Goal: Task Accomplishment & Management: Manage account settings

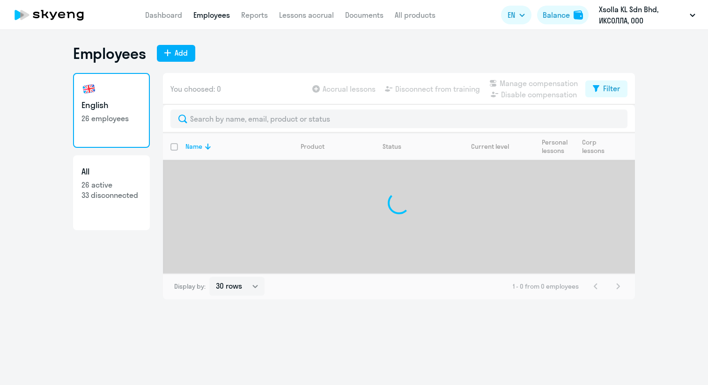
select select "30"
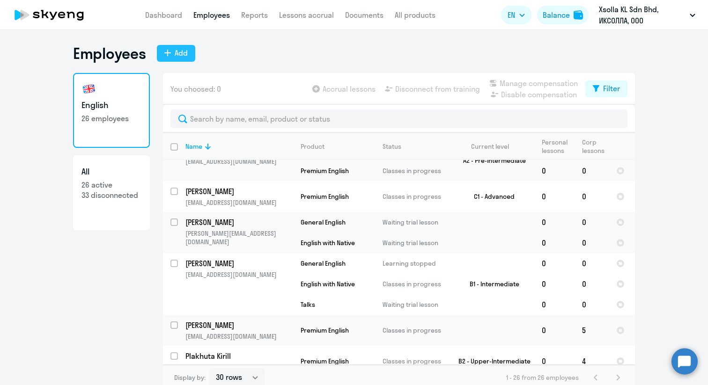
scroll to position [673, 0]
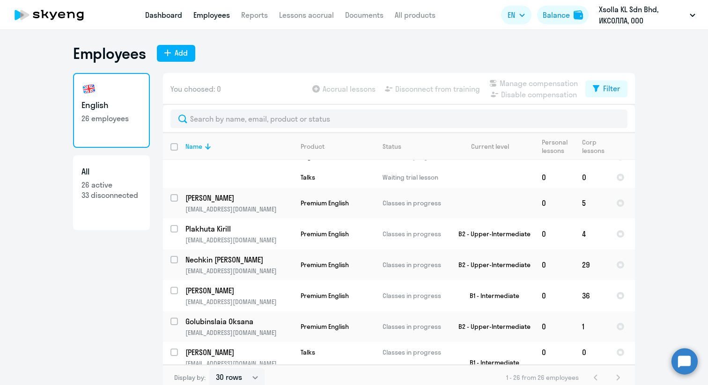
click at [167, 12] on link "Dashboard" at bounding box center [163, 14] width 37 height 9
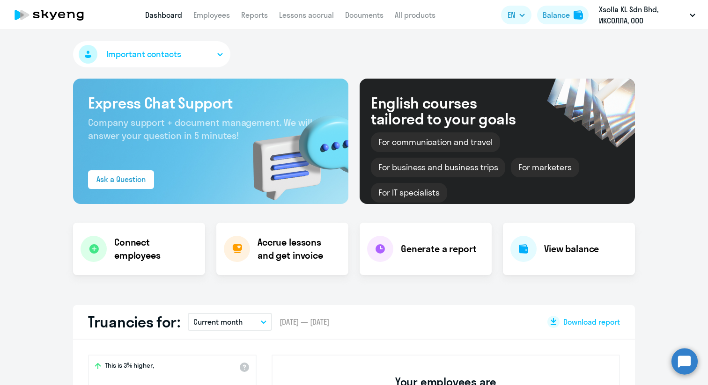
select select "30"
click at [519, 245] on icon at bounding box center [522, 248] width 9 height 9
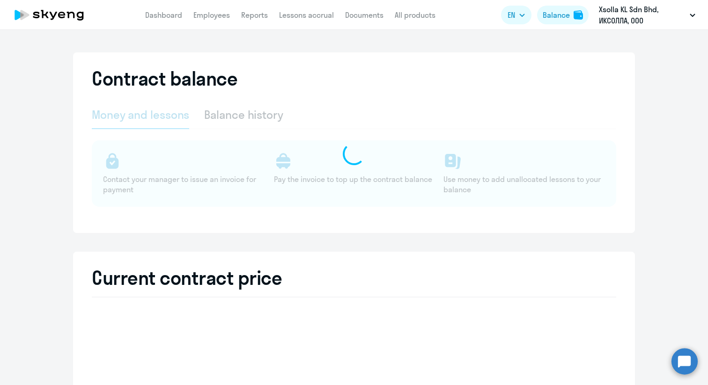
select select "english_adult_not_native_speaker"
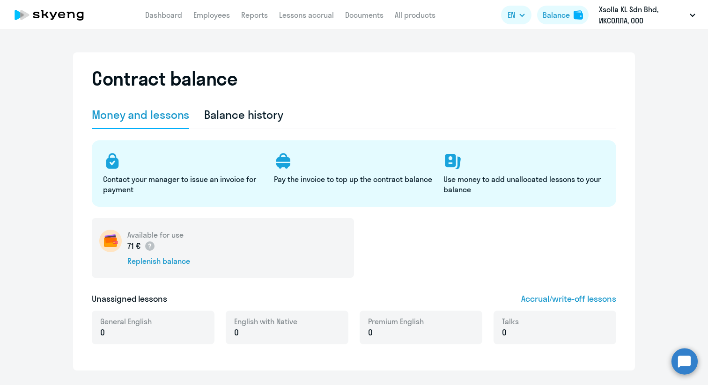
scroll to position [21, 0]
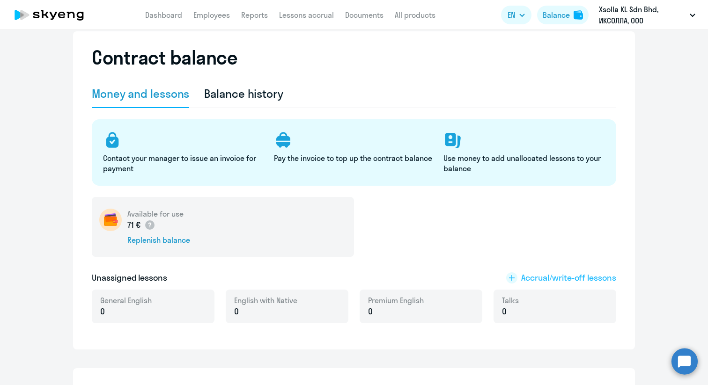
click at [530, 279] on span "Accrual/write-off lessons" at bounding box center [568, 278] width 95 height 12
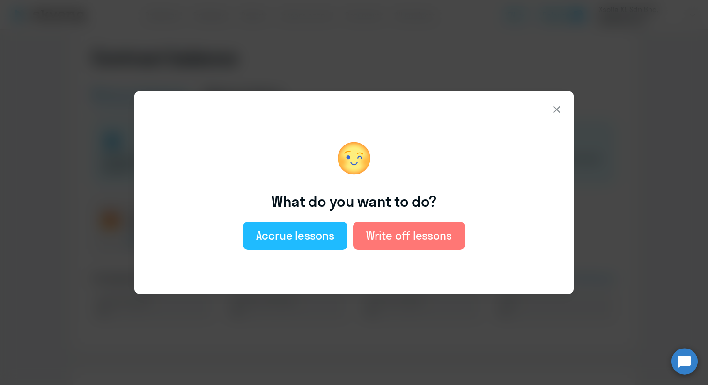
click at [298, 229] on div "Accrue lessons" at bounding box center [295, 235] width 78 height 15
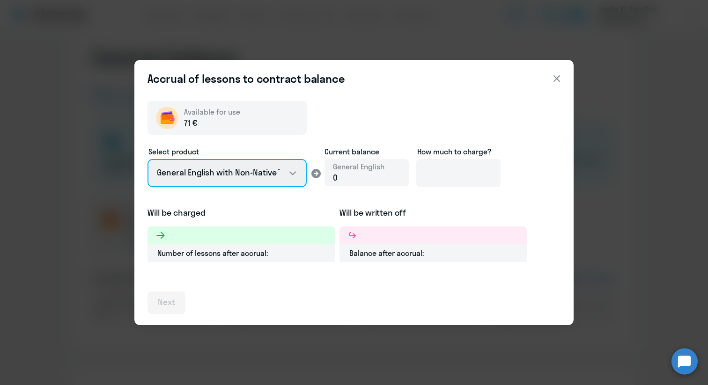
click at [288, 178] on select "General English with Non-Native Teacher General English with Native Teacher Pre…" at bounding box center [226, 173] width 159 height 28
select select "english_adult_not_native_speaker_premium"
click at [147, 159] on select "General English with Non-Native Teacher General English with Native Teacher Pre…" at bounding box center [226, 173] width 159 height 28
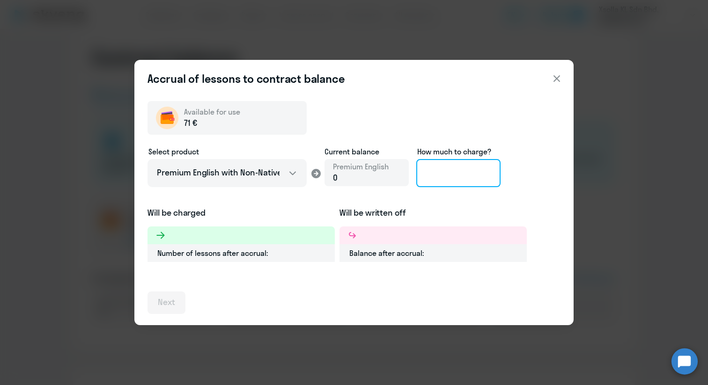
click at [443, 172] on input at bounding box center [458, 173] width 84 height 28
type input "1"
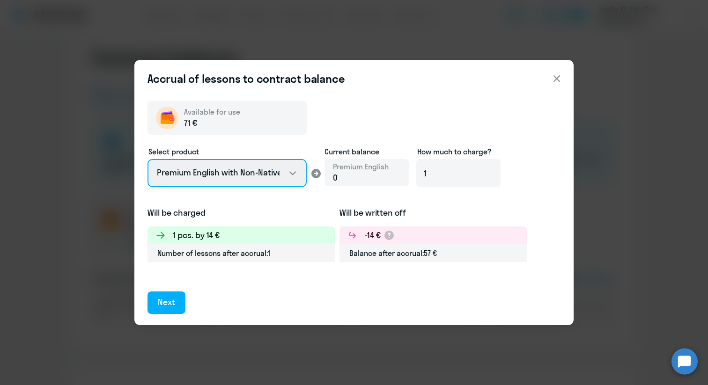
click at [281, 171] on select "General English with Non-Native Teacher General English with Native Teacher Pre…" at bounding box center [226, 173] width 159 height 28
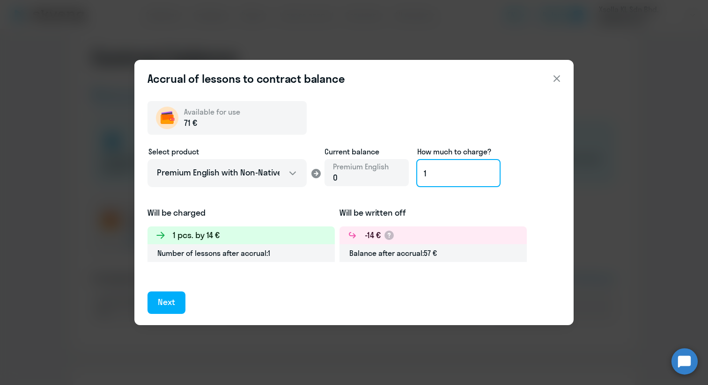
click at [431, 175] on input "1" at bounding box center [458, 173] width 84 height 28
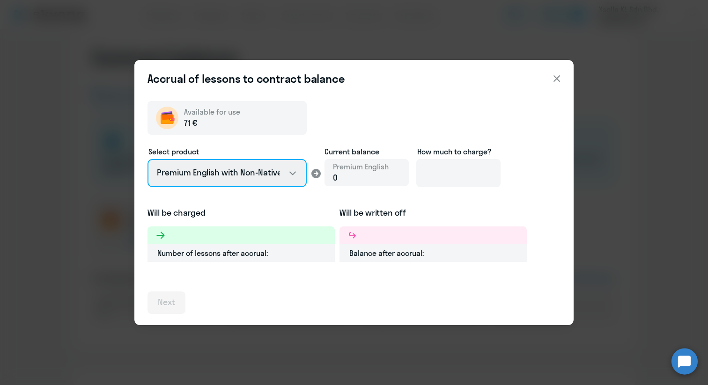
click at [279, 163] on select "General English with Non-Native Teacher General English with Native Teacher Pre…" at bounding box center [226, 173] width 159 height 28
select select "english_adult_native_speaker"
click at [147, 159] on select "General English with Non-Native Teacher General English with Native Teacher Pre…" at bounding box center [226, 173] width 159 height 28
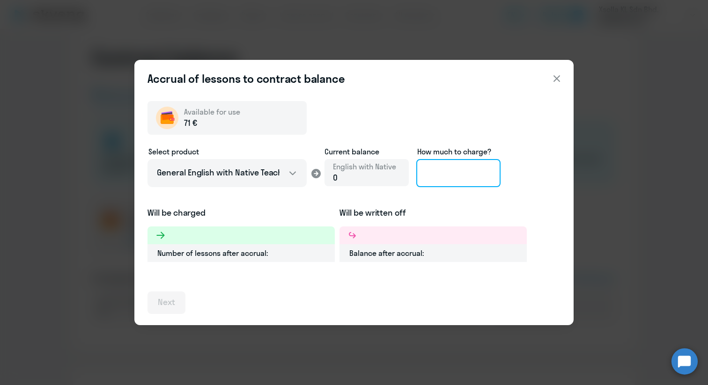
click at [493, 179] on input at bounding box center [458, 173] width 84 height 28
type input "1"
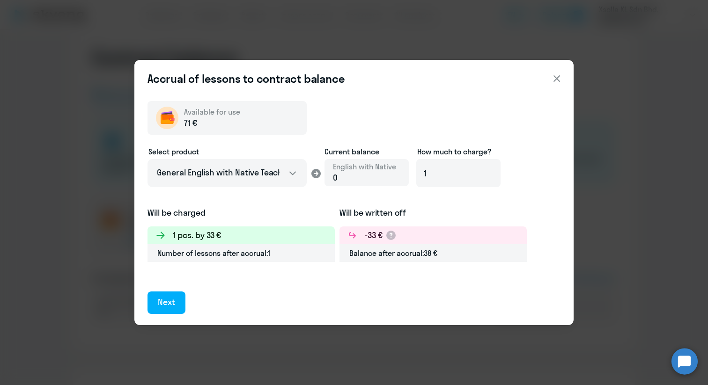
click at [212, 237] on h3 "1 pcs. by 33 €" at bounding box center [197, 235] width 48 height 12
click at [218, 235] on h3 "1 pcs. by 33 €" at bounding box center [197, 235] width 48 height 12
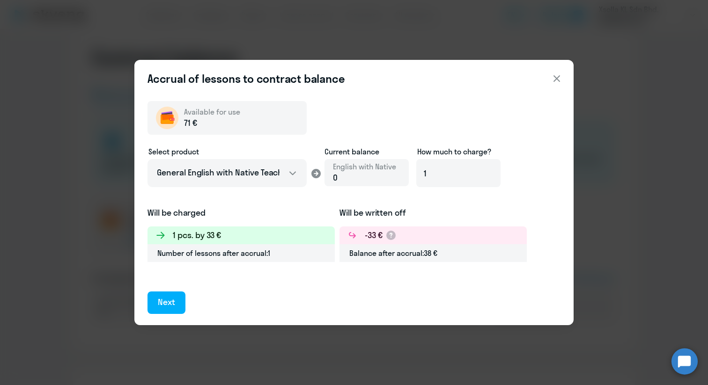
click at [214, 235] on h3 "1 pcs. by 33 €" at bounding box center [197, 235] width 48 height 12
click at [208, 234] on h3 "1 pcs. by 33 €" at bounding box center [197, 235] width 48 height 12
click at [273, 207] on h5 "Will be charged" at bounding box center [240, 213] width 187 height 12
click at [255, 168] on select "General English with Non-Native Teacher General English with Native Teacher Pre…" at bounding box center [226, 173] width 159 height 28
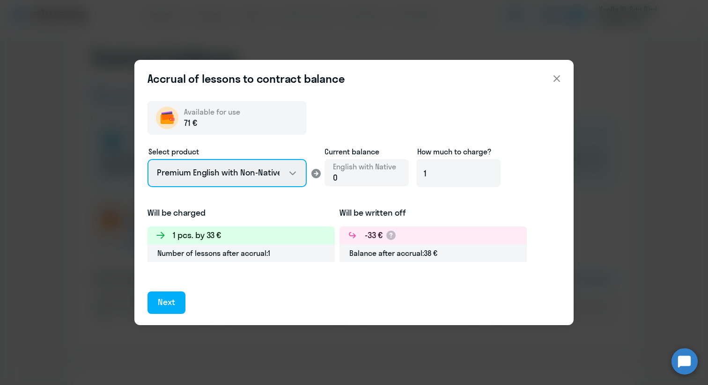
click at [147, 159] on select "General English with Non-Native Teacher General English with Native Teacher Pre…" at bounding box center [226, 173] width 159 height 28
click at [277, 182] on select "General English with Non-Native Teacher General English with Native Teacher Pre…" at bounding box center [226, 173] width 159 height 28
click at [147, 159] on select "General English with Non-Native Teacher General English with Native Teacher Pre…" at bounding box center [226, 173] width 159 height 28
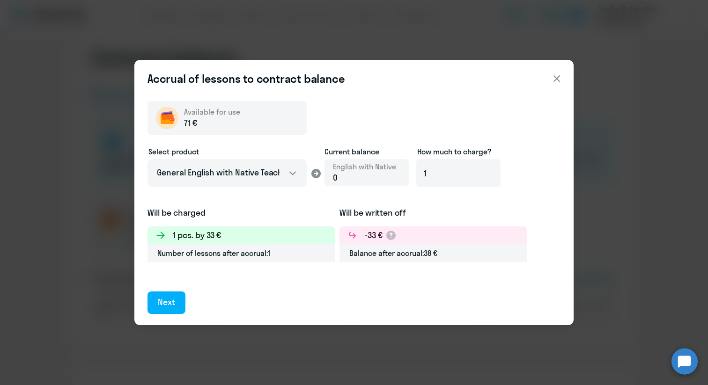
click at [212, 240] on h3 "1 pcs. by 33 €" at bounding box center [197, 235] width 48 height 12
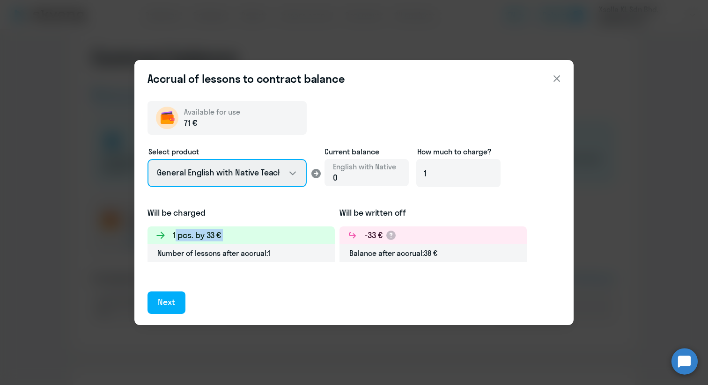
click at [272, 171] on select "General English with Non-Native Teacher General English with Native Teacher Pre…" at bounding box center [226, 173] width 159 height 28
select select "english_adult_not_native_speaker"
click at [147, 159] on select "General English with Non-Native Teacher General English with Native Teacher Pre…" at bounding box center [226, 173] width 159 height 28
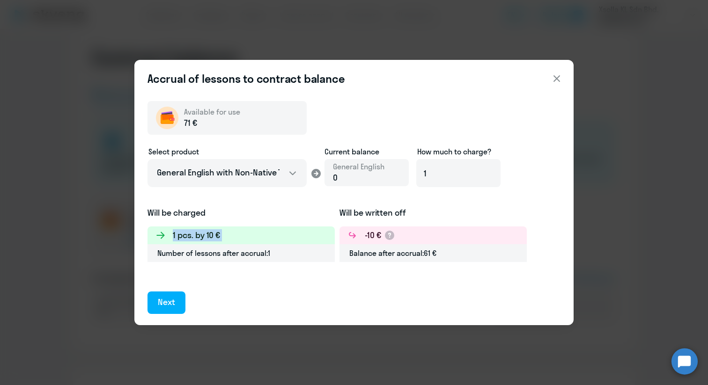
click at [214, 235] on h3 "1 pcs. by 10 €" at bounding box center [196, 235] width 47 height 12
click at [216, 233] on h3 "1 pcs. by 10 €" at bounding box center [196, 235] width 47 height 12
click at [554, 76] on icon at bounding box center [556, 78] width 11 height 11
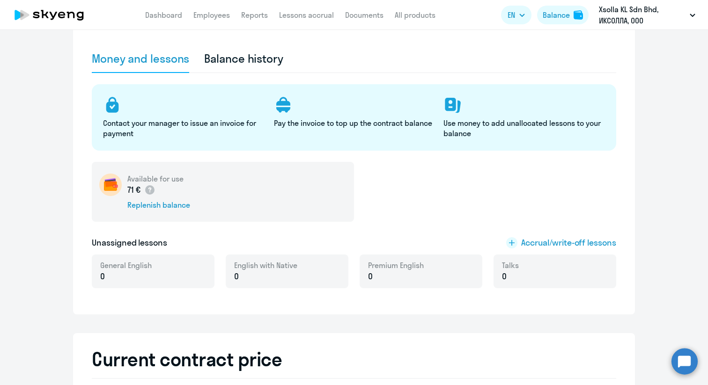
scroll to position [0, 0]
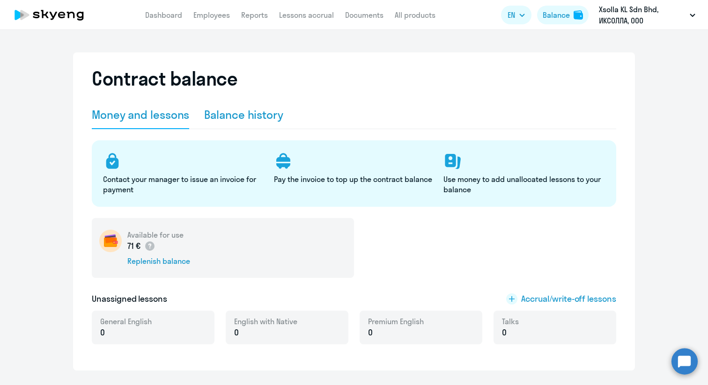
click at [234, 112] on div "Balance history" at bounding box center [243, 114] width 79 height 15
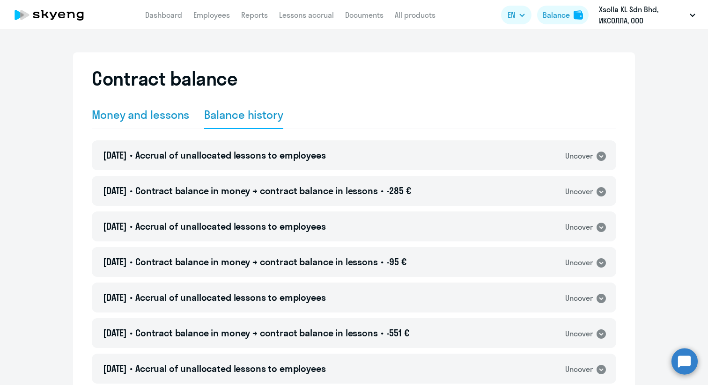
click at [155, 120] on div "Money and lessons" at bounding box center [140, 114] width 97 height 15
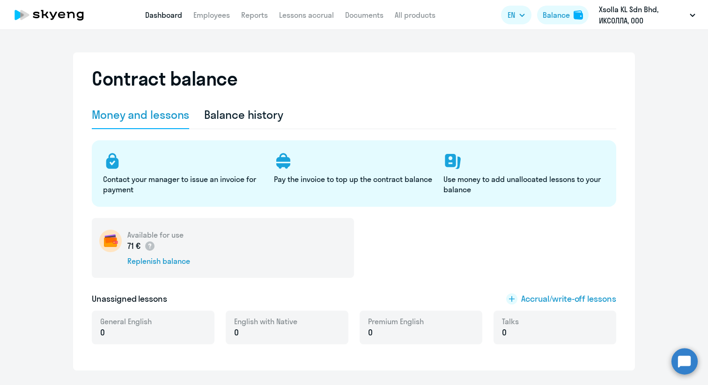
click at [156, 17] on link "Dashboard" at bounding box center [163, 14] width 37 height 9
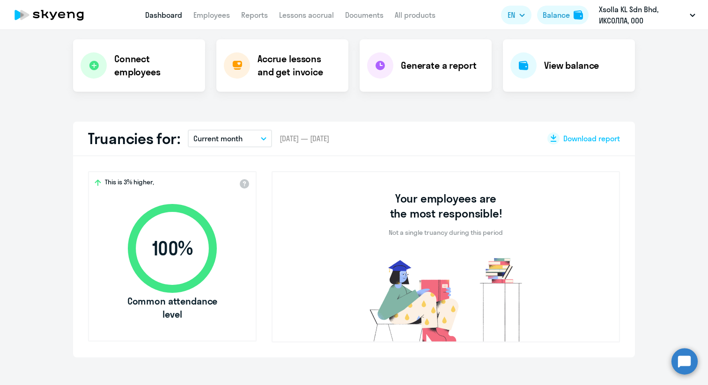
select select "30"
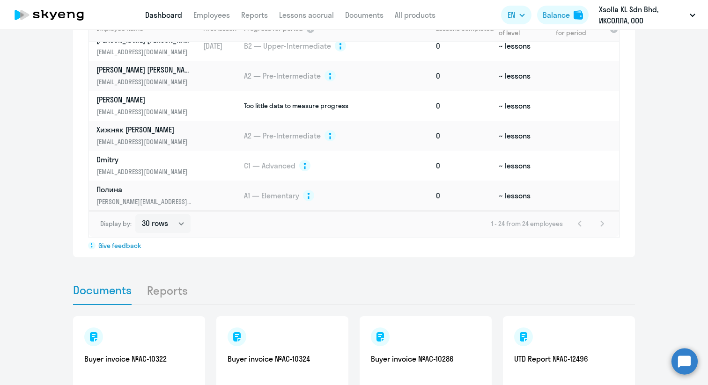
scroll to position [692, 0]
click at [339, 163] on td "C1 — Advanced" at bounding box center [337, 165] width 189 height 30
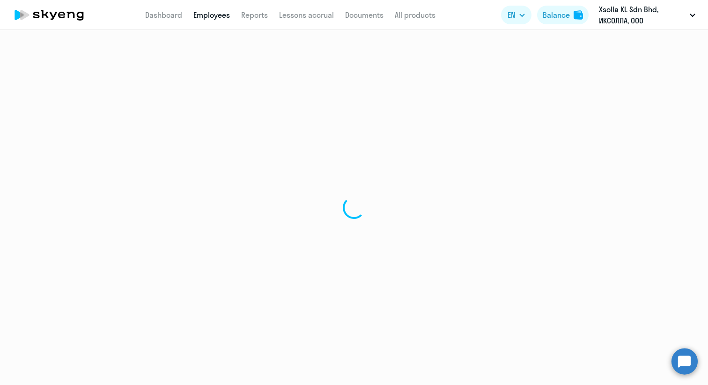
select select "english"
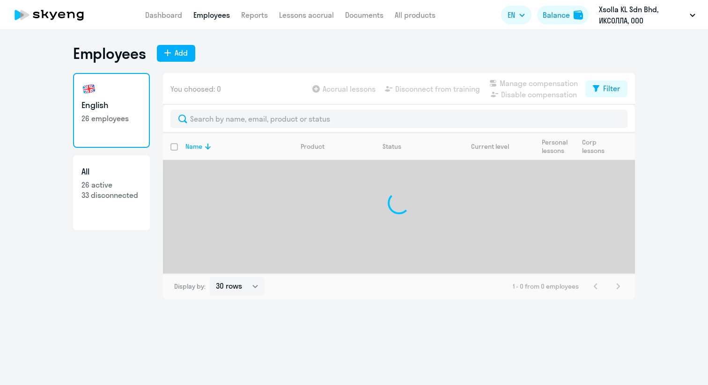
select select "30"
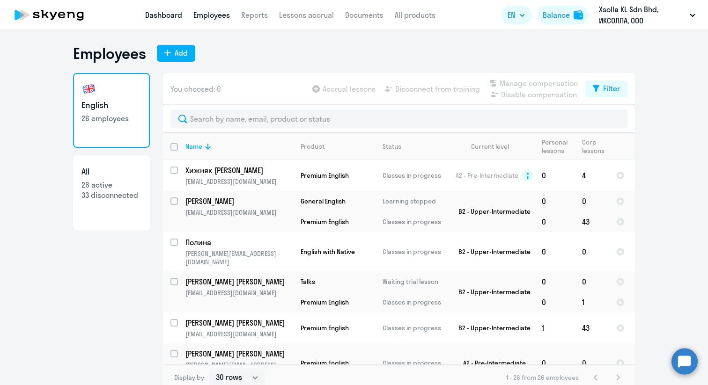
click at [170, 14] on link "Dashboard" at bounding box center [163, 14] width 37 height 9
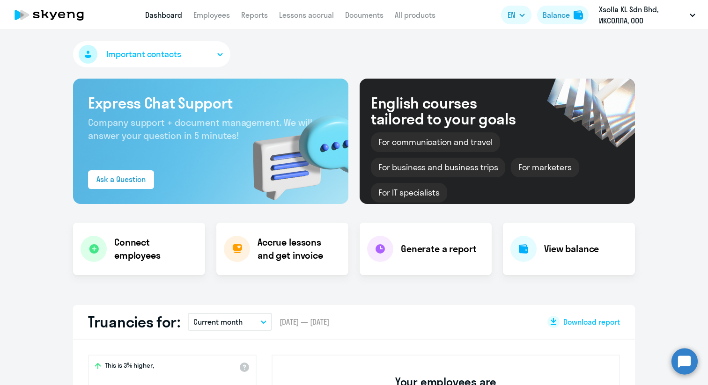
select select "30"
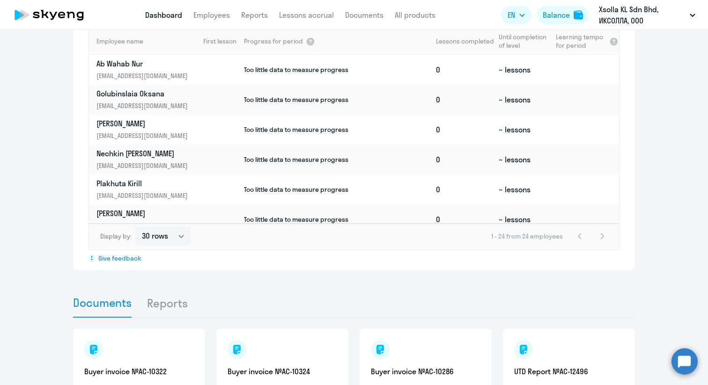
scroll to position [683, 0]
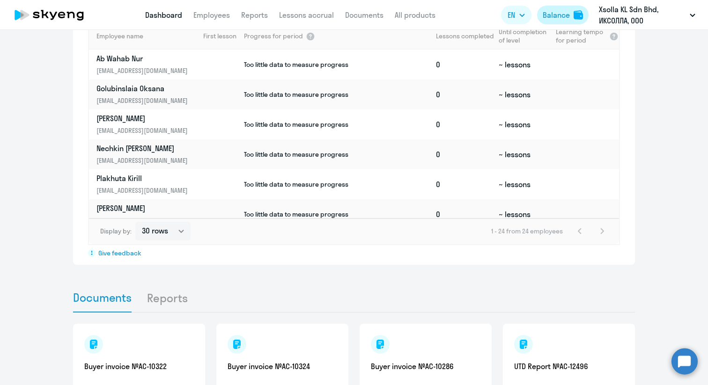
click at [556, 13] on div "Balance" at bounding box center [555, 14] width 27 height 11
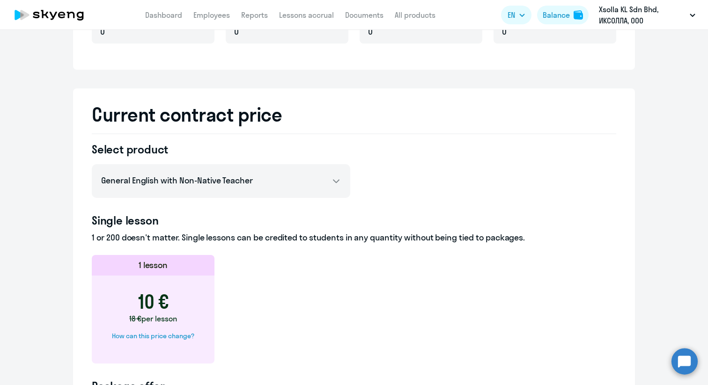
scroll to position [315, 0]
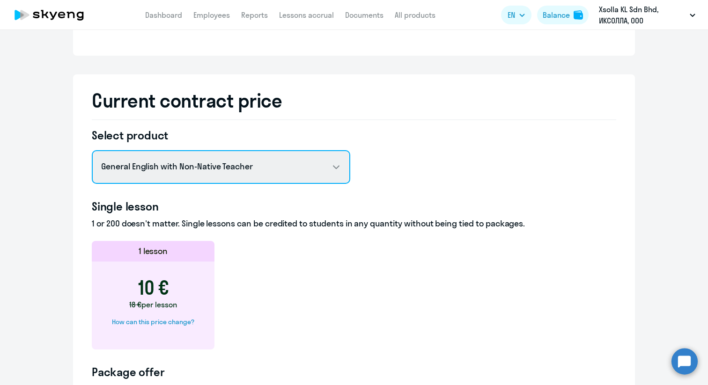
click at [313, 163] on select "General English with Non-Native Teacher General English with Native Teacher Pre…" at bounding box center [221, 167] width 258 height 34
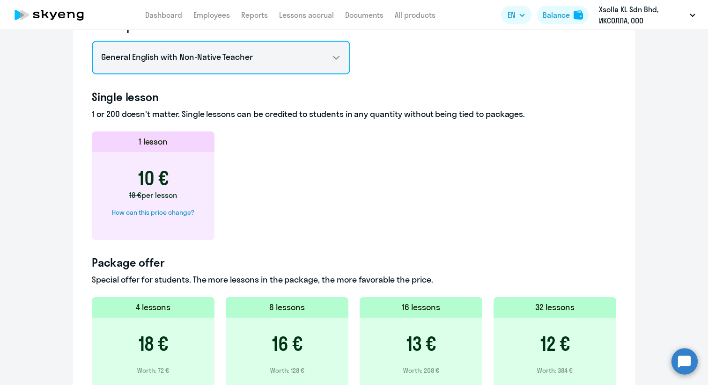
scroll to position [416, 0]
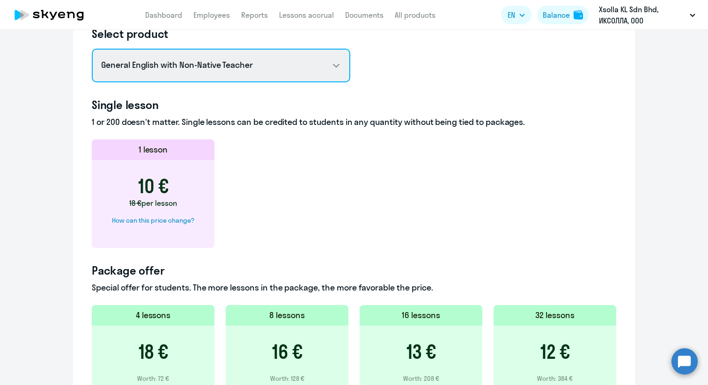
click at [296, 53] on select "General English with Non-Native Teacher General English with Native Teacher Pre…" at bounding box center [221, 66] width 258 height 34
click at [92, 49] on select "General English with Non-Native Teacher General English with Native Teacher Pre…" at bounding box center [221, 66] width 258 height 34
click at [296, 76] on select "General English with Non-Native Teacher General English with Native Teacher Pre…" at bounding box center [221, 66] width 258 height 34
click at [92, 49] on select "General English with Non-Native Teacher General English with Native Teacher Pre…" at bounding box center [221, 66] width 258 height 34
click at [289, 53] on select "General English with Non-Native Teacher General English with Native Teacher Pre…" at bounding box center [221, 66] width 258 height 34
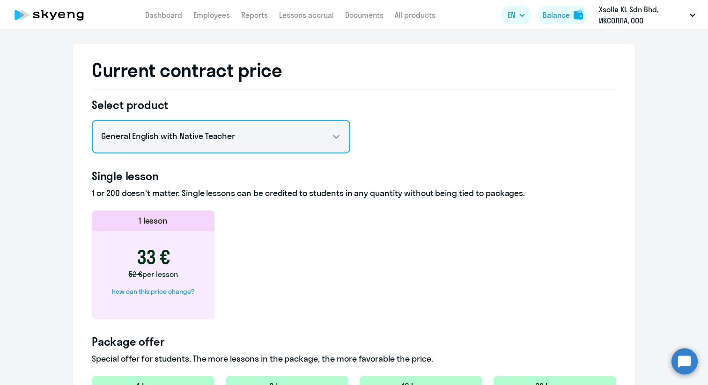
scroll to position [353, 0]
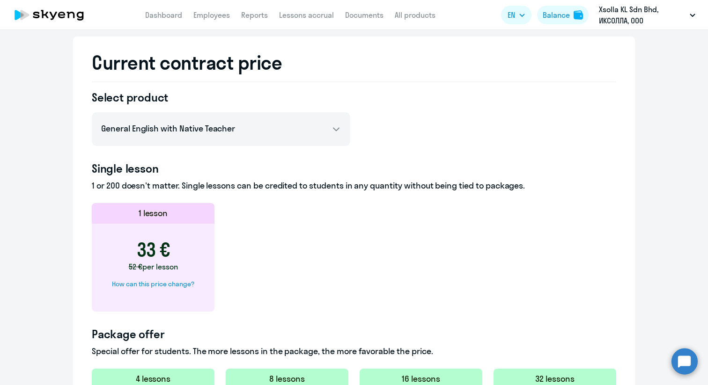
click at [324, 104] on h4 "Select product" at bounding box center [221, 97] width 258 height 15
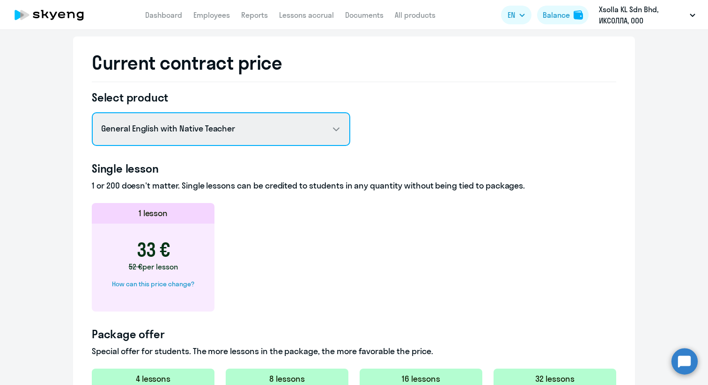
click at [326, 124] on select "General English with Non-Native Teacher General English with Native Teacher Pre…" at bounding box center [221, 129] width 258 height 34
select select "english_adult_not_native_speaker_premium"
click at [92, 112] on select "General English with Non-Native Teacher General English with Native Teacher Pre…" at bounding box center [221, 129] width 258 height 34
click at [287, 118] on select "General English with Non-Native Teacher General English with Native Teacher Pre…" at bounding box center [221, 129] width 258 height 34
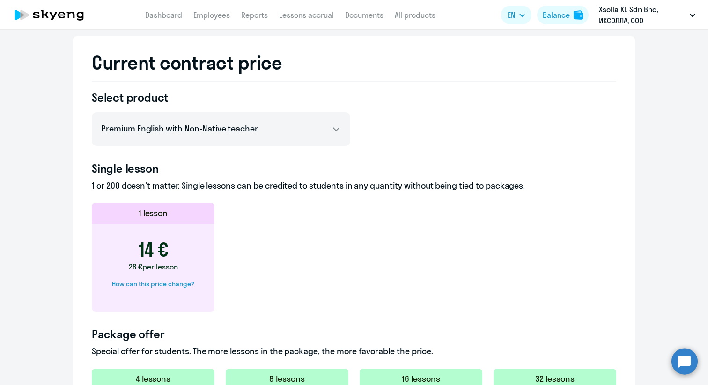
click at [451, 278] on app-price-card "1 lesson 14 € 28 € per lesson How can this price change?" at bounding box center [354, 257] width 524 height 109
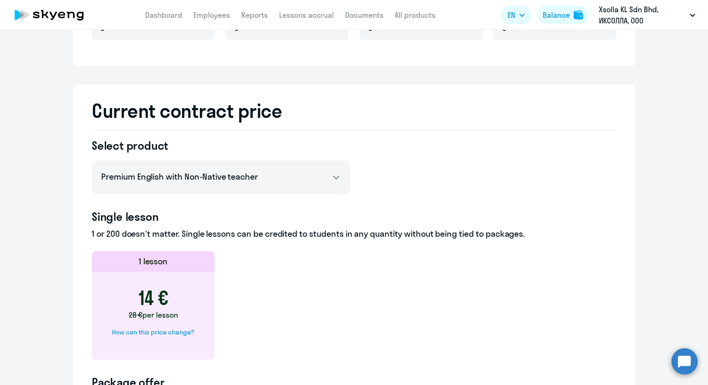
scroll to position [303, 0]
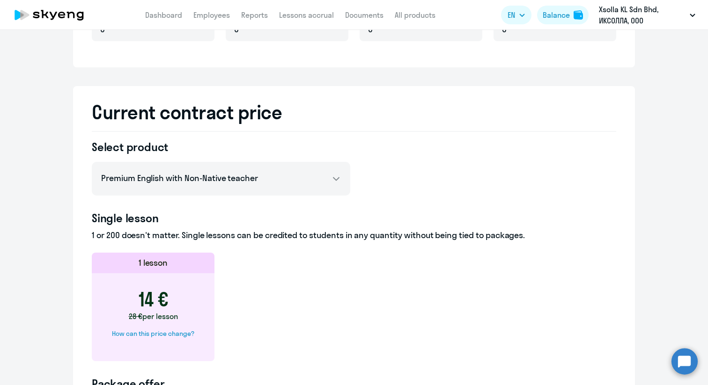
click at [368, 248] on div "Single lesson 1 or 200 doesn't matter. Single lessons can be credited to studen…" at bounding box center [354, 286] width 524 height 151
